Goal: Information Seeking & Learning: Check status

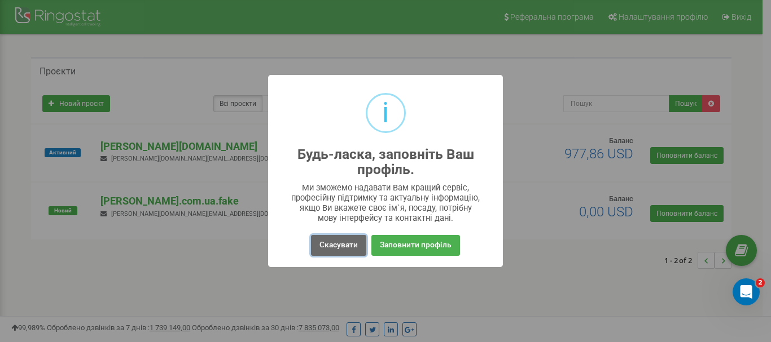
click at [335, 248] on button "Скасувати" at bounding box center [338, 245] width 55 height 21
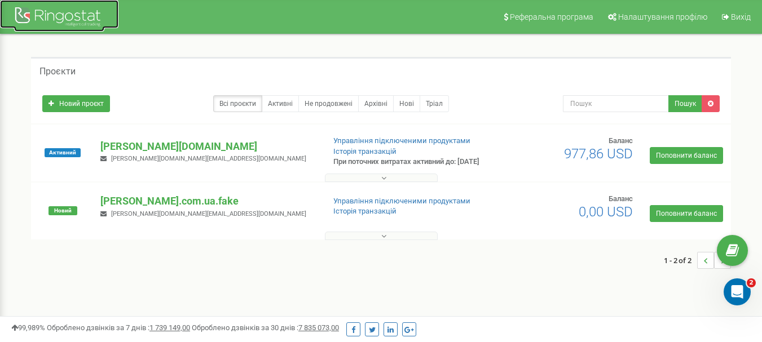
click at [47, 20] on div at bounding box center [59, 18] width 90 height 27
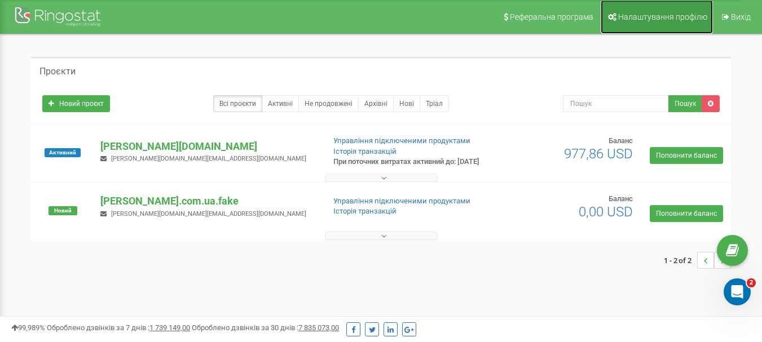
click at [631, 20] on span "Налаштування профілю" at bounding box center [662, 16] width 89 height 9
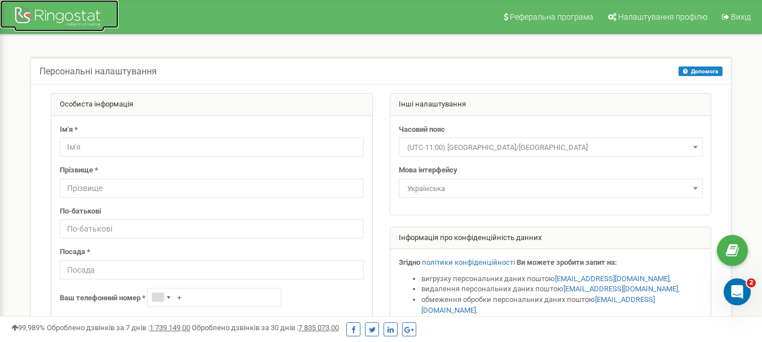
click at [21, 13] on div at bounding box center [59, 18] width 90 height 27
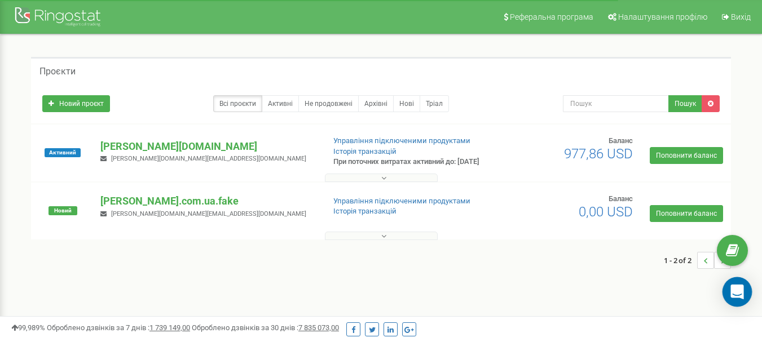
click at [735, 285] on div "Open Intercom Messenger" at bounding box center [738, 293] width 30 height 30
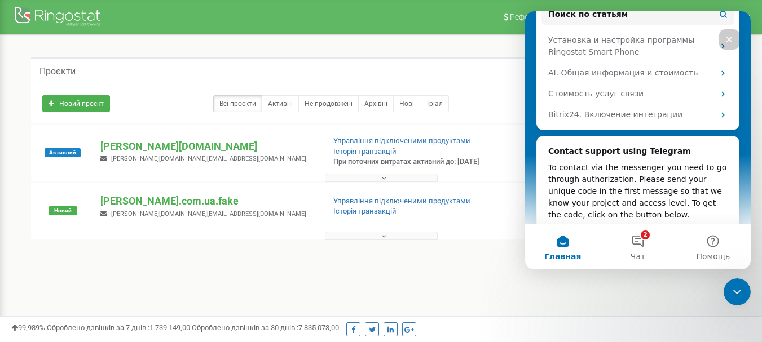
scroll to position [273, 0]
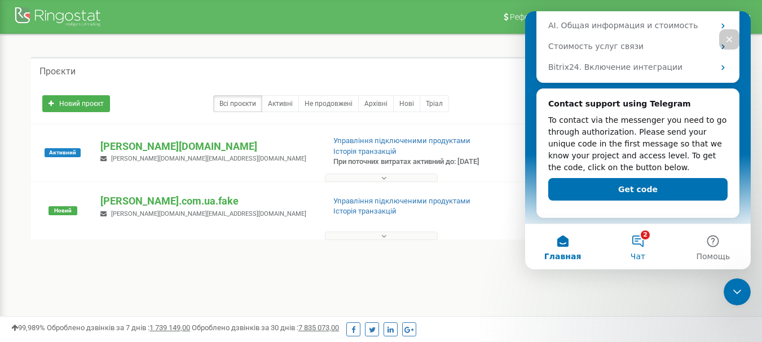
click at [644, 262] on button "2 Чат" at bounding box center [637, 247] width 75 height 45
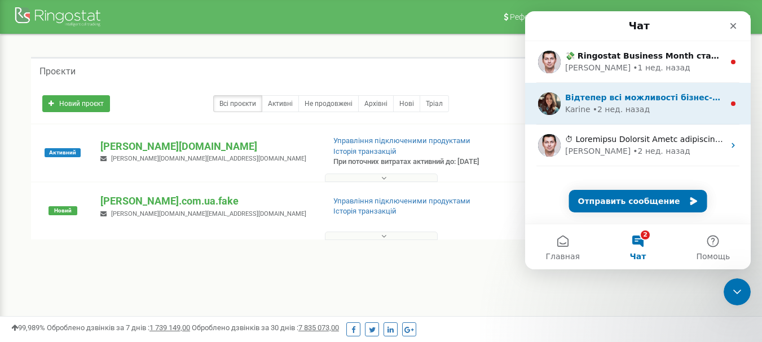
click at [691, 108] on div "Karine • 2 нед. назад" at bounding box center [644, 110] width 159 height 12
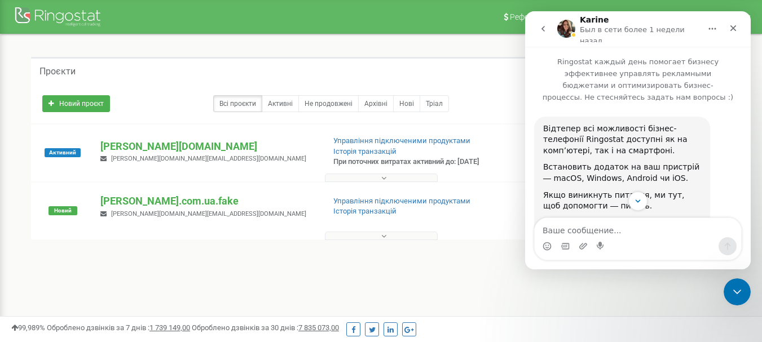
scroll to position [56, 0]
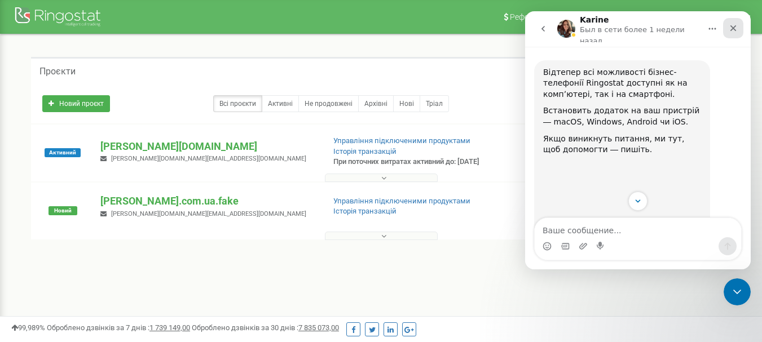
click at [730, 29] on icon "Закрыть" at bounding box center [733, 28] width 9 height 9
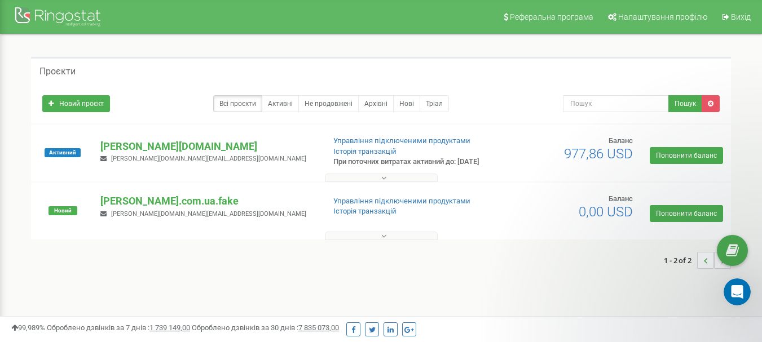
scroll to position [113, 0]
click at [122, 152] on p "[PERSON_NAME][DOMAIN_NAME]" at bounding box center [207, 146] width 214 height 15
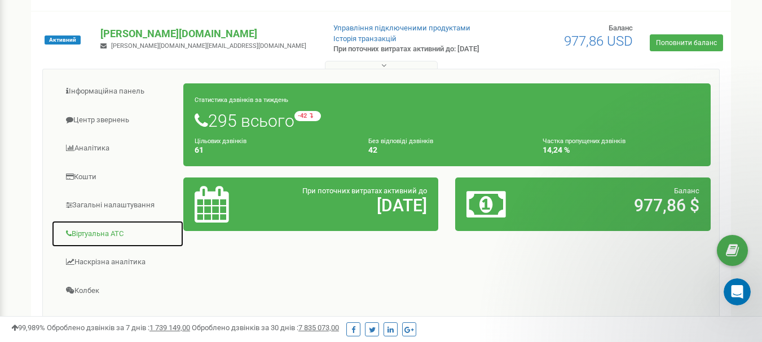
click at [104, 247] on link "Віртуальна АТС" at bounding box center [117, 235] width 133 height 28
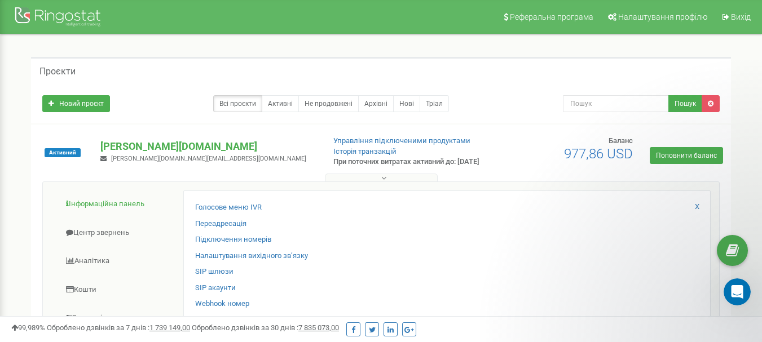
scroll to position [56, 0]
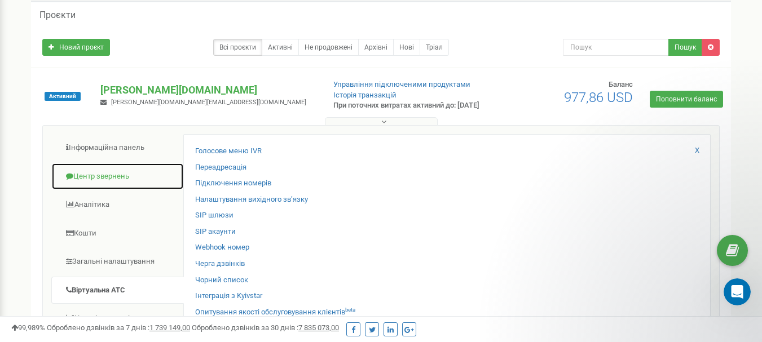
click at [109, 182] on link "Центр звернень" at bounding box center [117, 177] width 133 height 28
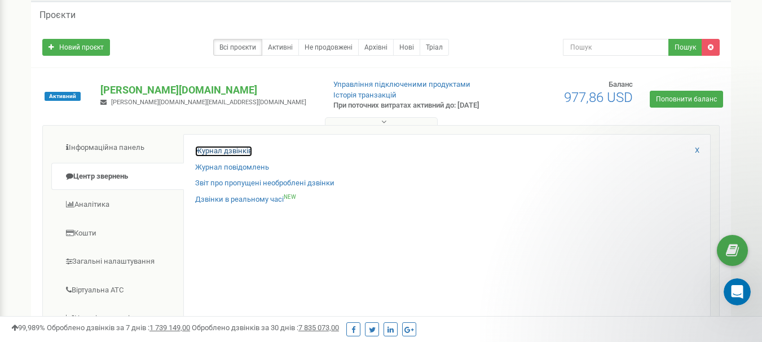
click at [218, 157] on link "Журнал дзвінків" at bounding box center [223, 151] width 57 height 11
click at [230, 157] on link "Журнал дзвінків" at bounding box center [223, 151] width 57 height 11
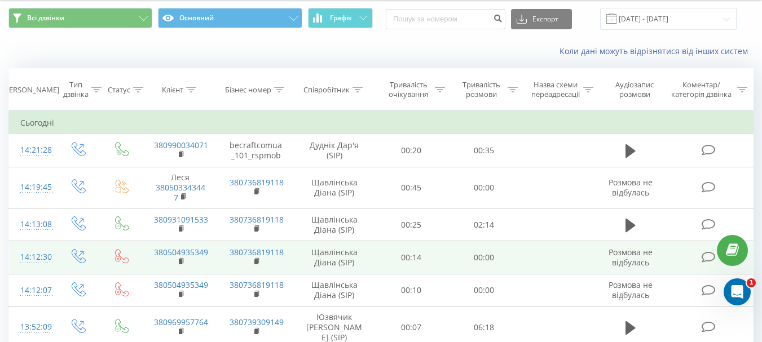
scroll to position [56, 0]
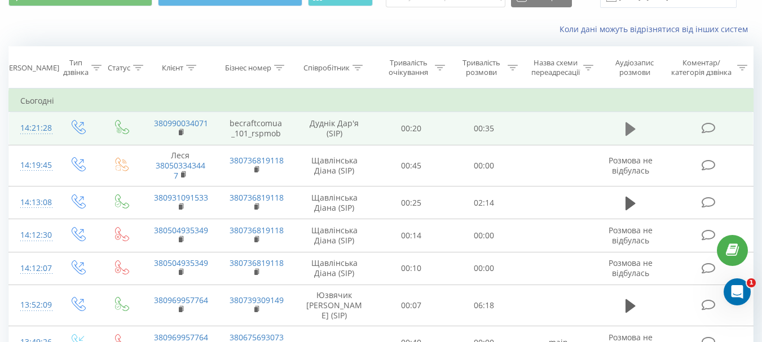
click at [625, 129] on button at bounding box center [630, 129] width 17 height 17
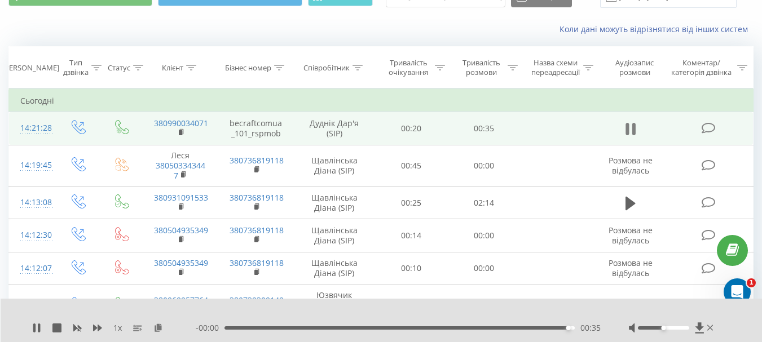
click at [627, 132] on icon at bounding box center [627, 129] width 3 height 12
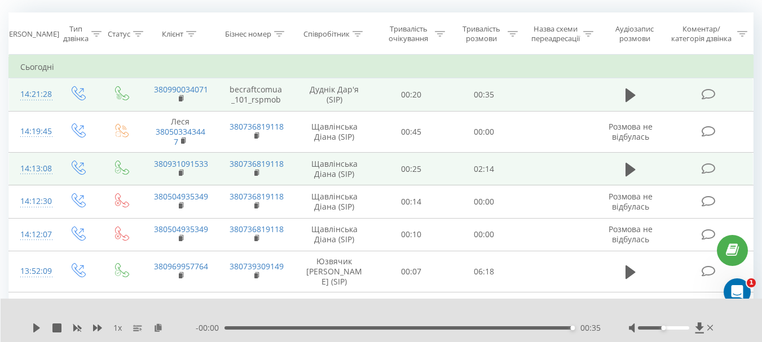
scroll to position [113, 0]
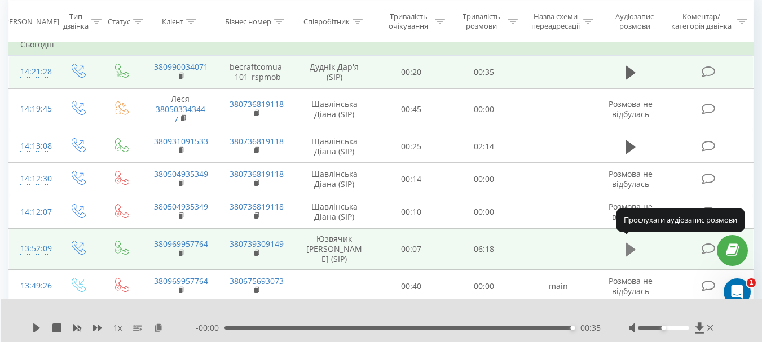
click at [634, 246] on icon at bounding box center [631, 250] width 10 height 14
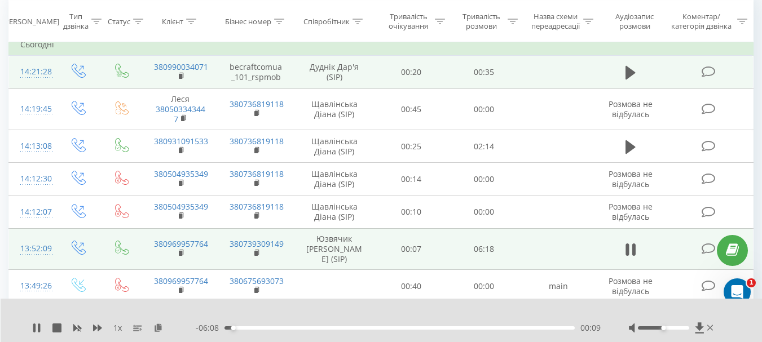
click at [118, 328] on span "1 x" at bounding box center [117, 328] width 8 height 11
click at [135, 328] on rect at bounding box center [136, 328] width 6 height 1
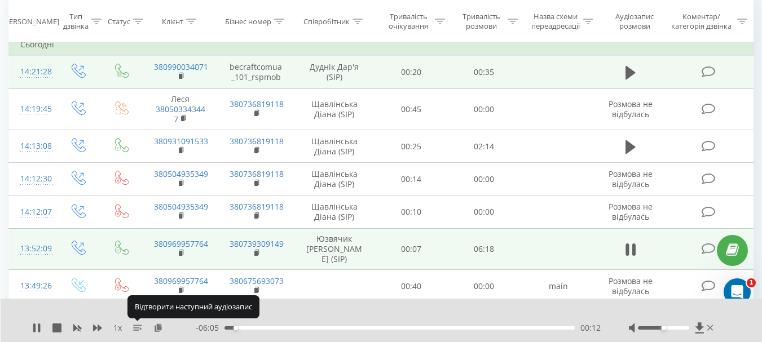
click at [135, 328] on rect at bounding box center [136, 328] width 6 height 1
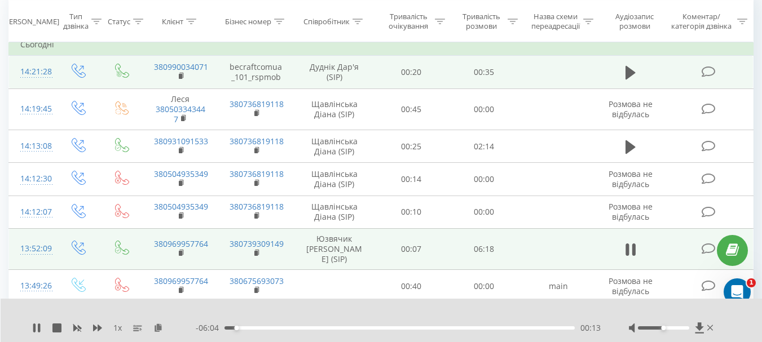
click at [115, 330] on span "1 x" at bounding box center [117, 328] width 8 height 11
click at [117, 327] on span "1 x" at bounding box center [117, 328] width 8 height 11
click at [124, 337] on div "1 x - 06:03 00:14 00:14" at bounding box center [382, 320] width 762 height 43
click at [124, 328] on div "1 x" at bounding box center [114, 328] width 164 height 11
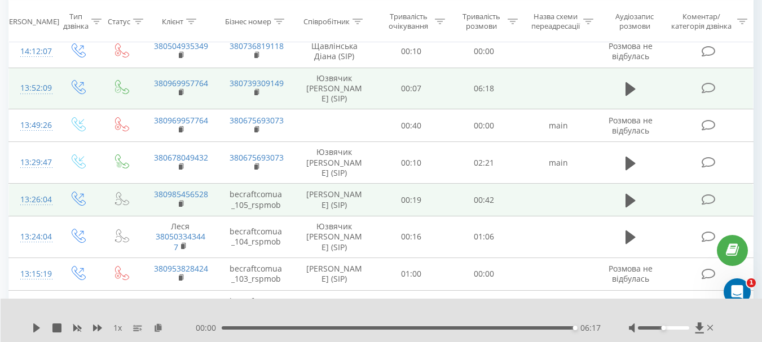
scroll to position [282, 0]
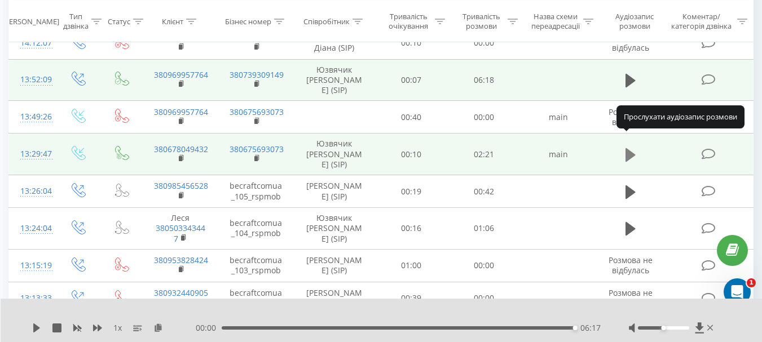
click at [632, 148] on icon at bounding box center [631, 155] width 10 height 14
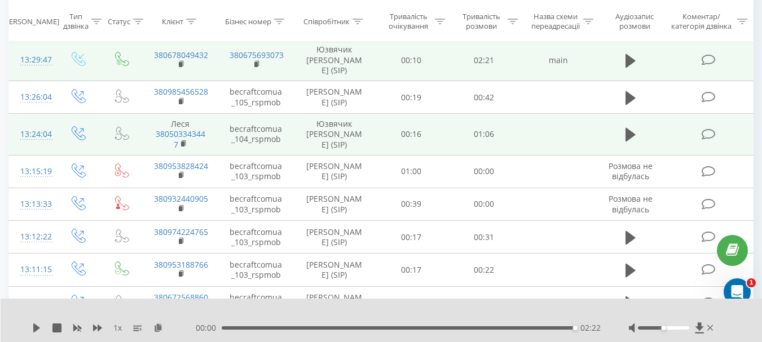
scroll to position [395, 0]
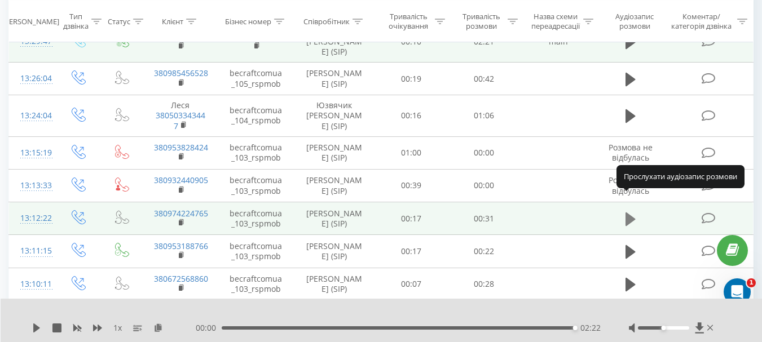
click at [633, 212] on icon at bounding box center [631, 220] width 10 height 16
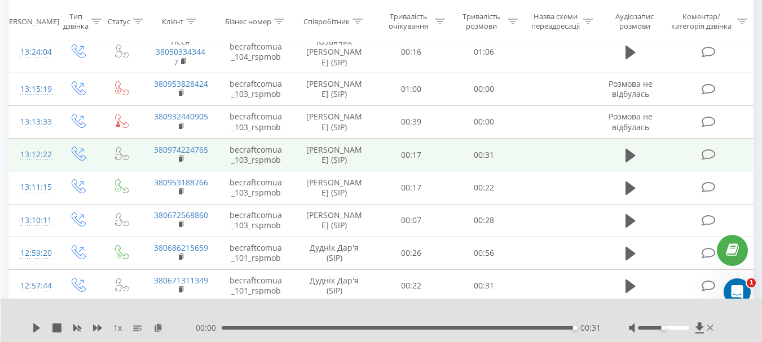
scroll to position [451, 0]
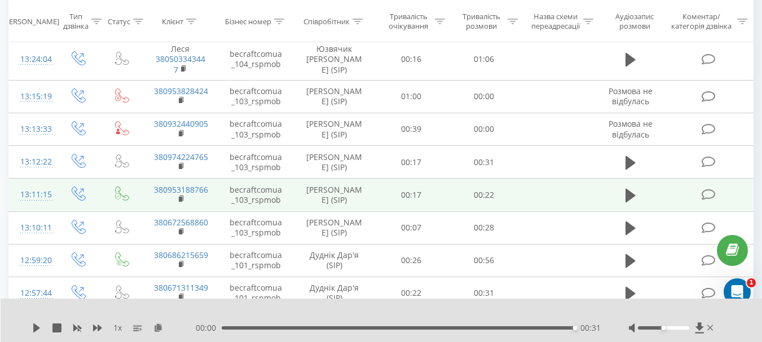
click at [633, 179] on td at bounding box center [631, 195] width 70 height 33
click at [632, 188] on icon at bounding box center [631, 196] width 10 height 16
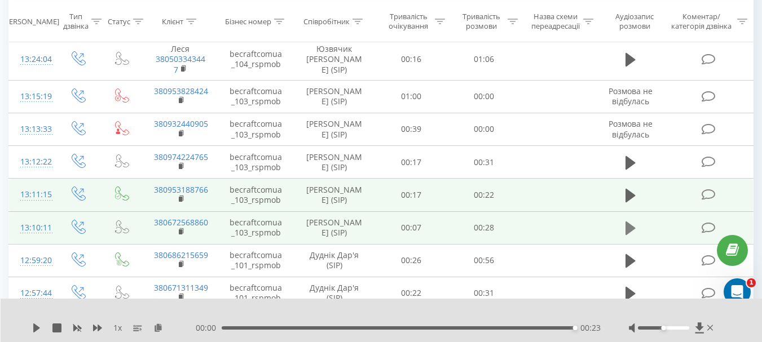
click at [623, 220] on button at bounding box center [630, 228] width 17 height 17
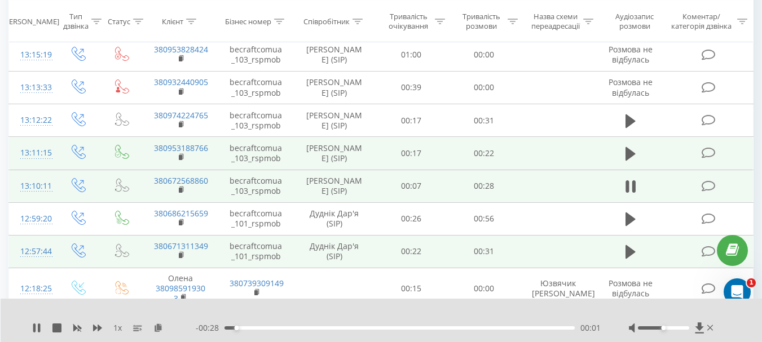
scroll to position [508, 0]
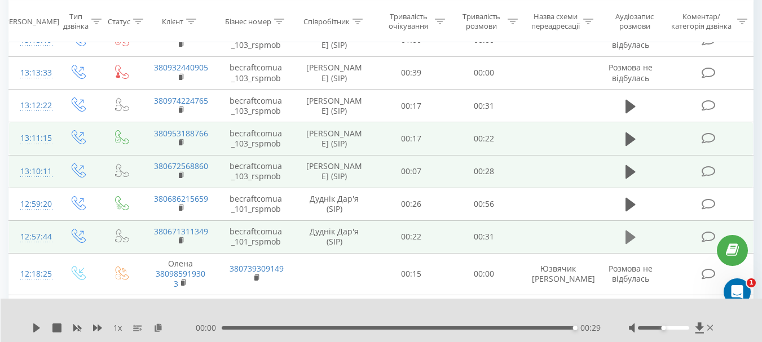
click at [634, 230] on icon at bounding box center [631, 238] width 10 height 16
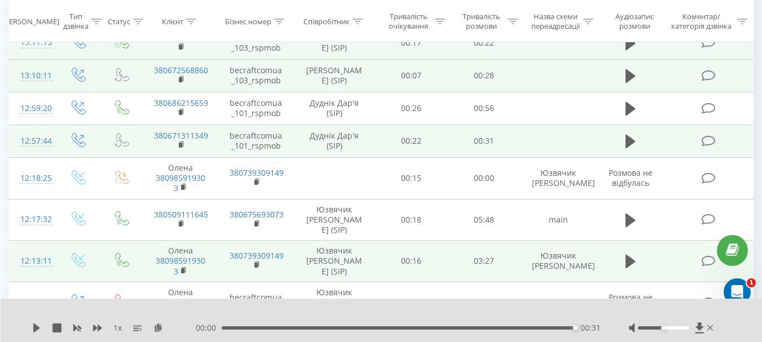
scroll to position [621, 0]
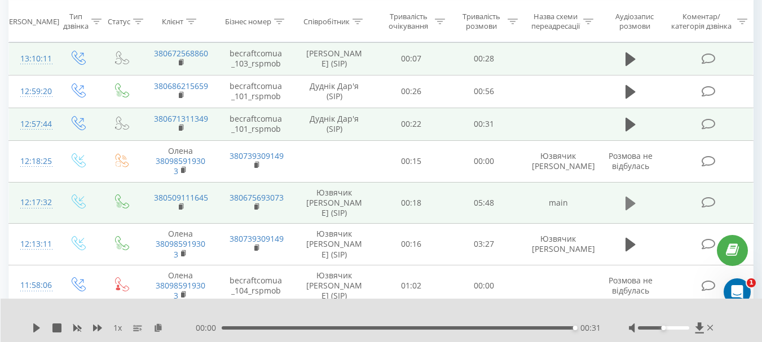
click at [630, 197] on icon at bounding box center [631, 204] width 10 height 14
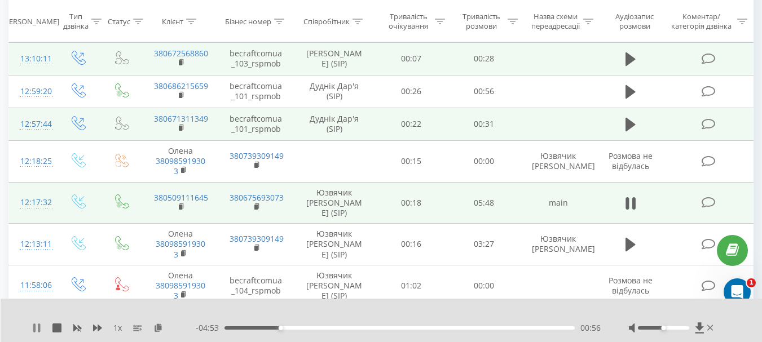
click at [33, 329] on icon at bounding box center [36, 328] width 9 height 9
